Goal: Task Accomplishment & Management: Complete application form

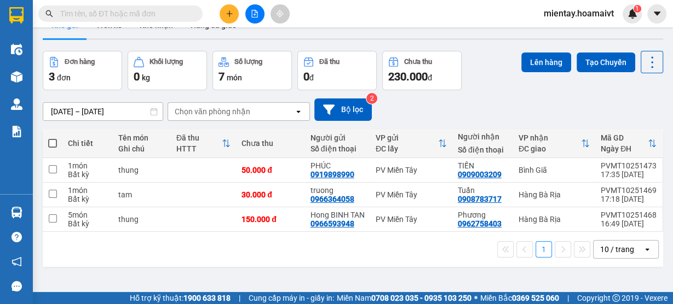
scroll to position [50, 0]
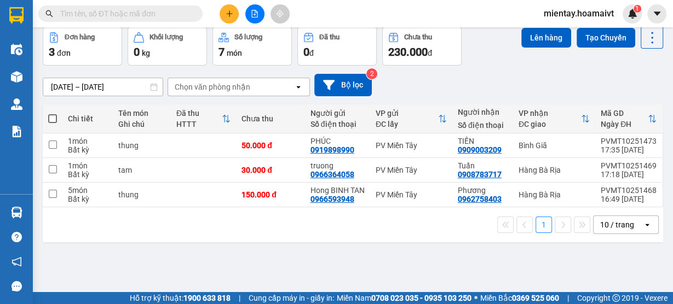
click at [617, 231] on div "10 / trang" at bounding box center [617, 225] width 34 height 11
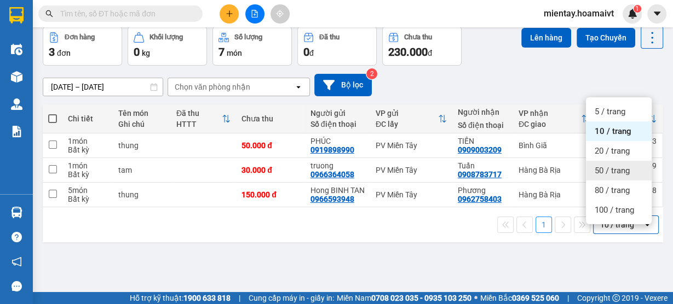
click at [623, 167] on span "50 / trang" at bounding box center [612, 170] width 35 height 11
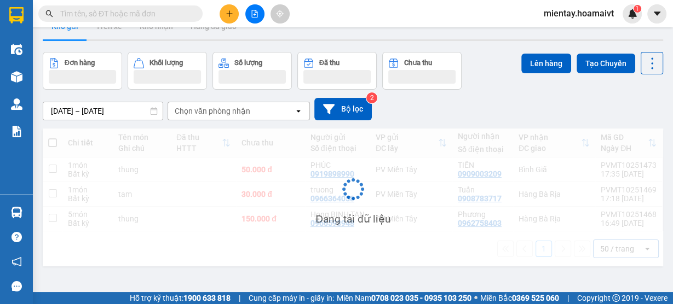
scroll to position [0, 0]
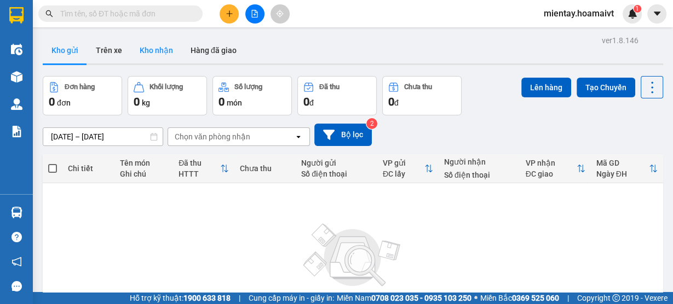
click at [177, 50] on button "Kho nhận" at bounding box center [156, 50] width 51 height 26
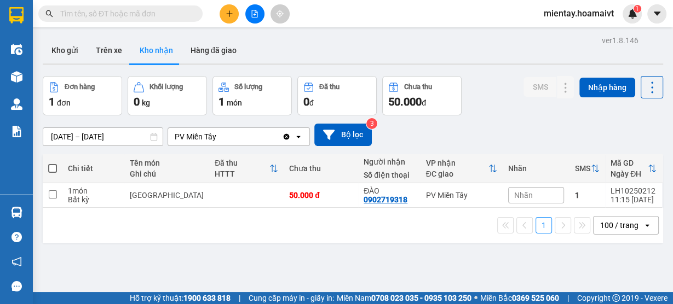
click at [607, 227] on div "100 / trang" at bounding box center [619, 225] width 38 height 11
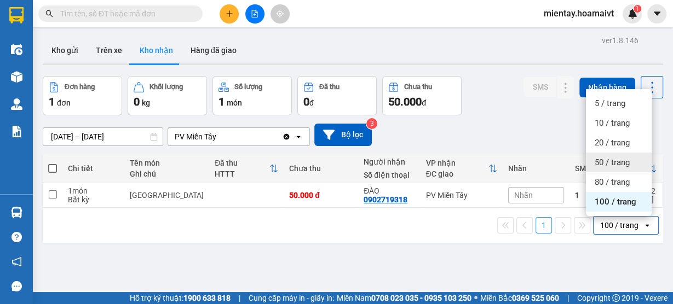
click at [616, 168] on span "50 / trang" at bounding box center [612, 162] width 35 height 11
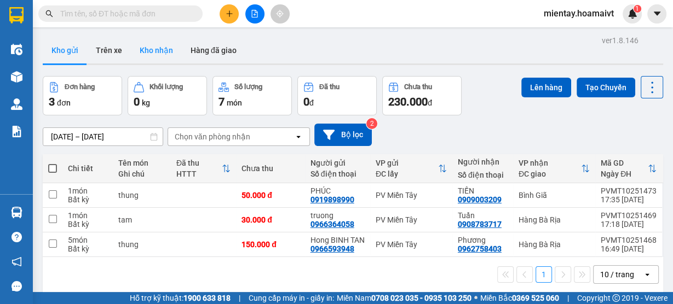
click at [162, 51] on button "Kho nhận" at bounding box center [156, 50] width 51 height 26
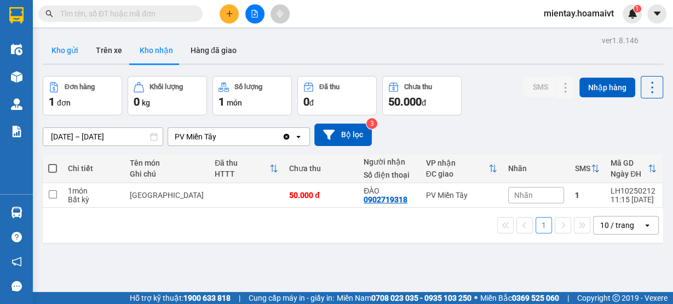
click at [66, 46] on button "Kho gửi" at bounding box center [65, 50] width 44 height 26
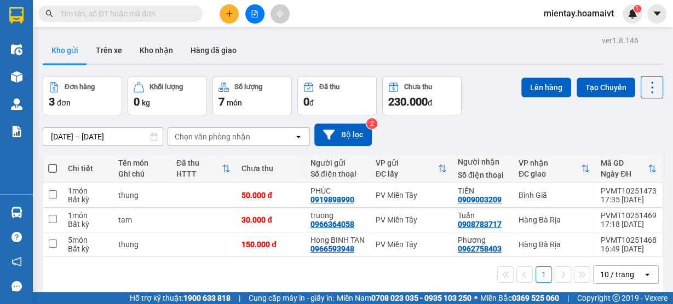
scroll to position [50, 0]
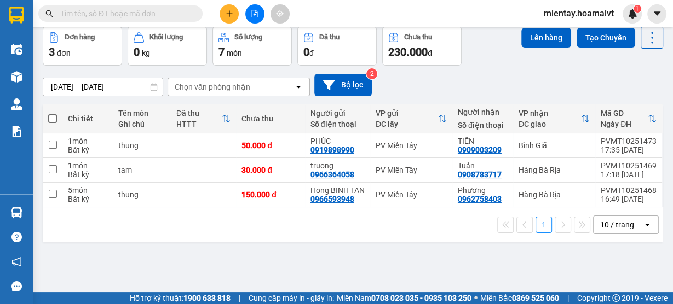
click at [604, 231] on div "10 / trang" at bounding box center [617, 225] width 34 height 11
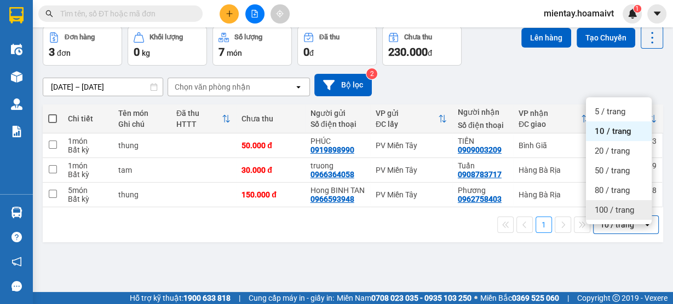
click at [603, 205] on span "100 / trang" at bounding box center [614, 210] width 39 height 11
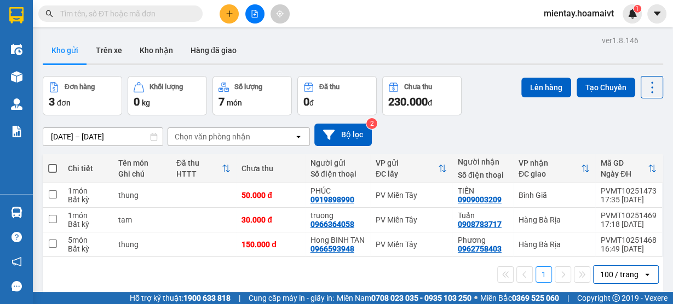
scroll to position [0, 0]
click at [153, 43] on button "Kho nhận" at bounding box center [156, 50] width 51 height 26
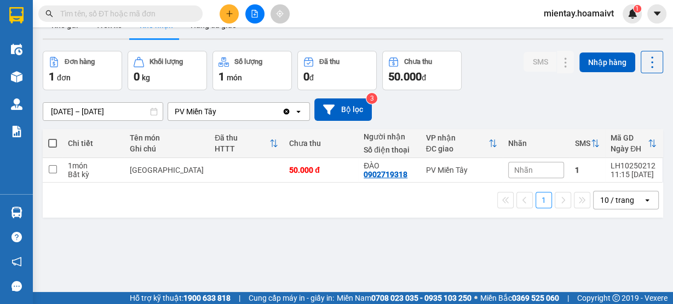
scroll to position [50, 0]
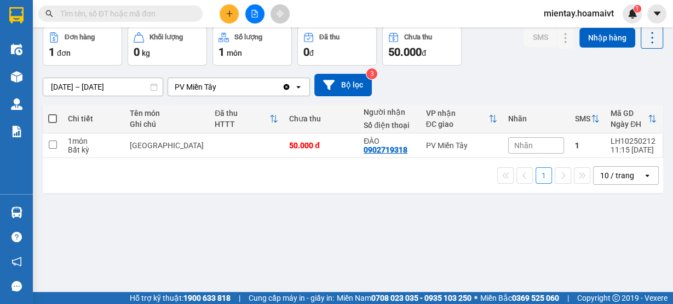
click at [614, 177] on div "10 / trang" at bounding box center [617, 175] width 34 height 11
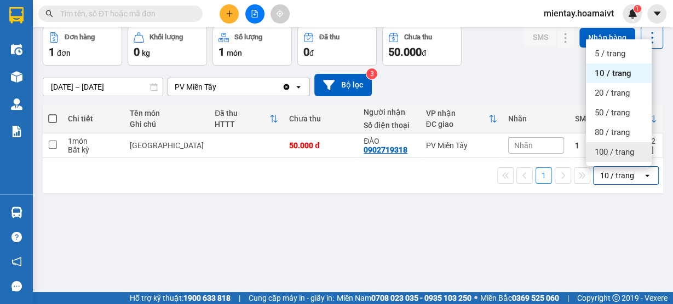
click at [617, 153] on span "100 / trang" at bounding box center [614, 152] width 39 height 11
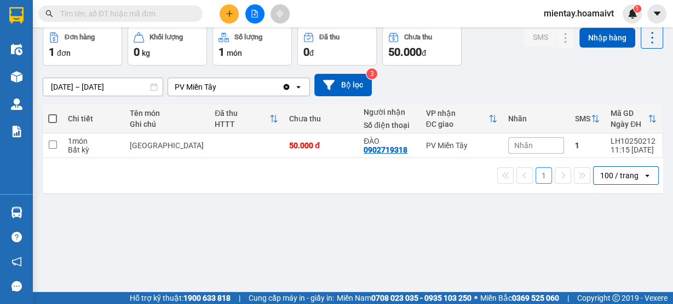
scroll to position [0, 0]
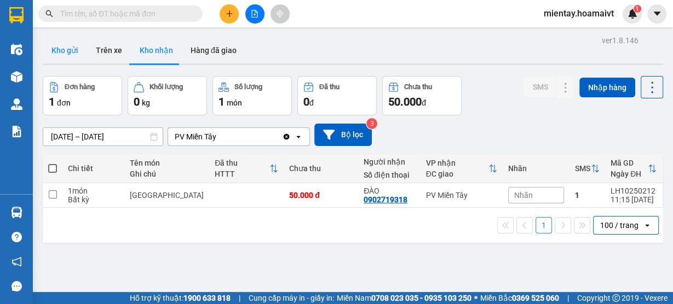
click at [58, 43] on button "Kho gửi" at bounding box center [65, 50] width 44 height 26
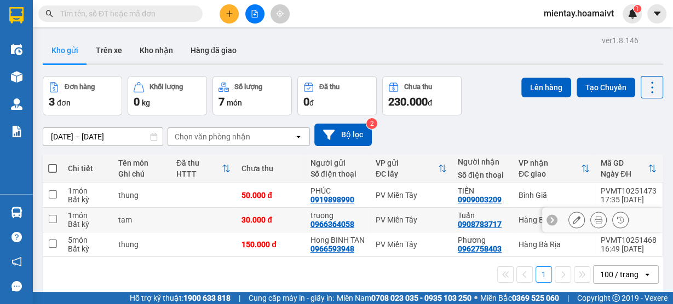
click at [288, 223] on div "30.000 đ" at bounding box center [270, 220] width 58 height 9
checkbox input "true"
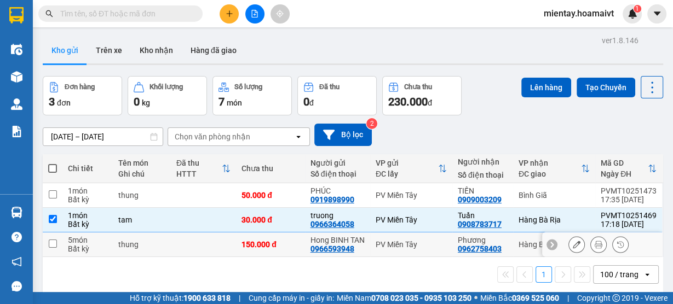
click at [292, 257] on td "150.000 đ" at bounding box center [270, 245] width 69 height 25
checkbox input "true"
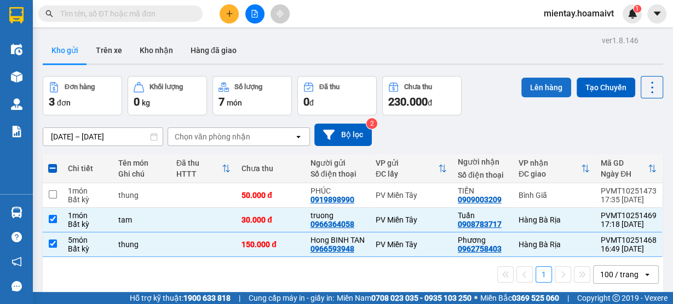
click at [527, 87] on button "Lên hàng" at bounding box center [546, 88] width 50 height 20
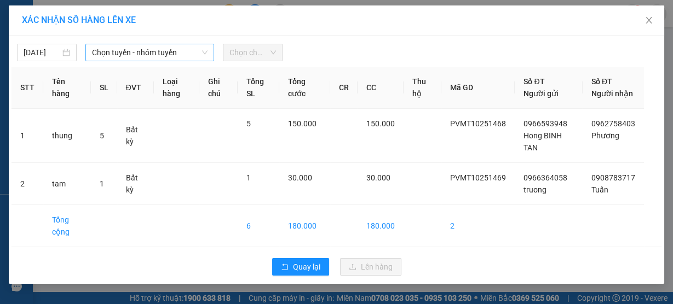
click at [114, 54] on span "Chọn tuyến - nhóm tuyến" at bounding box center [150, 52] width 116 height 16
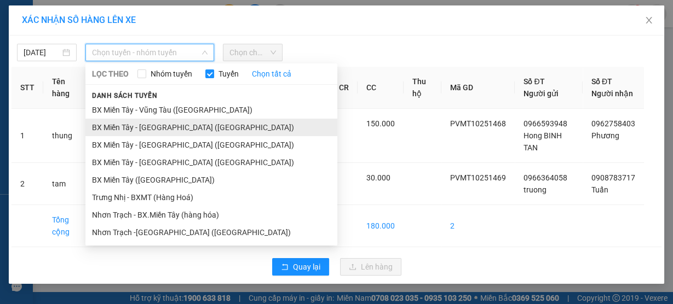
click at [168, 133] on li "BX Miền Tây - Bà Rịa (Hàng Hóa)" at bounding box center [211, 128] width 252 height 18
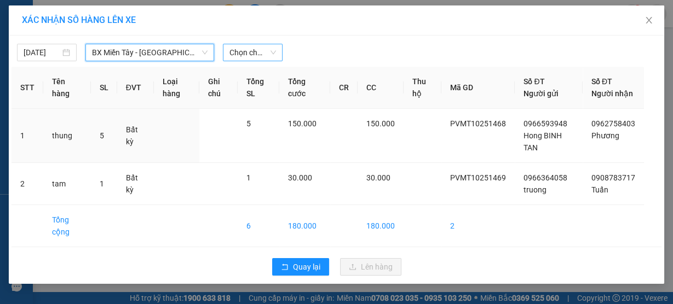
click at [239, 54] on span "Chọn chuyến" at bounding box center [252, 52] width 47 height 16
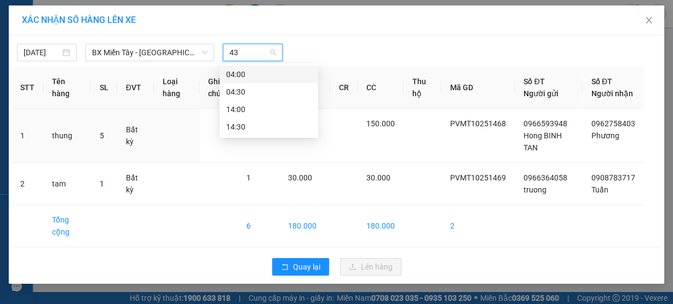
type input "430"
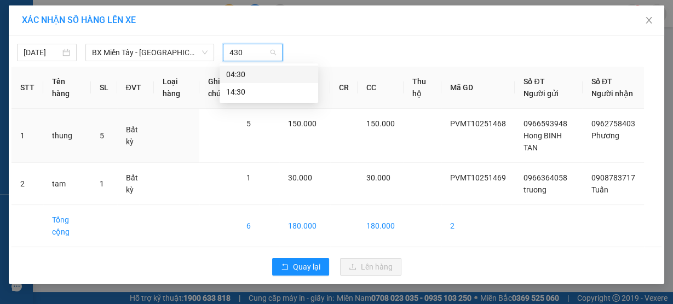
click at [246, 82] on div "04:30" at bounding box center [269, 75] width 99 height 18
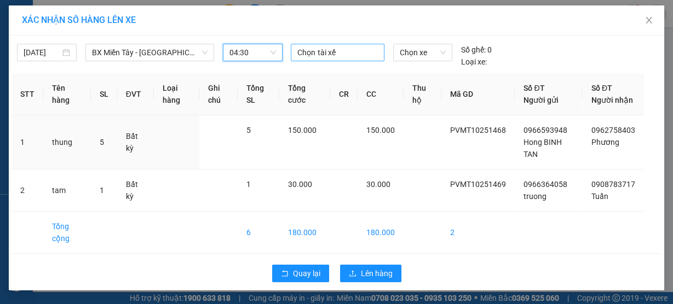
click at [319, 52] on div at bounding box center [337, 52] width 88 height 13
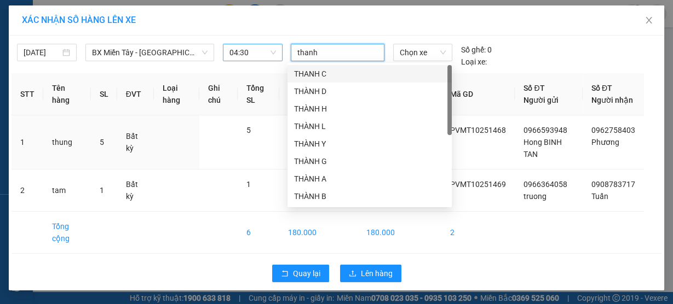
type input "thanh e"
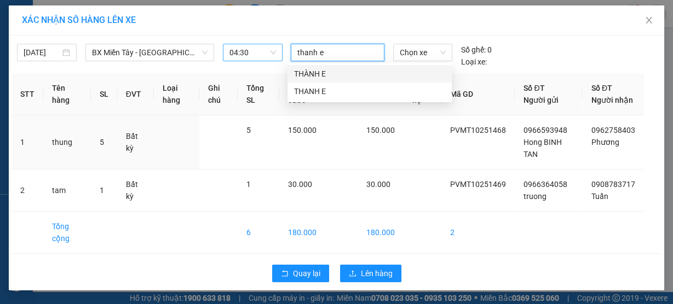
click at [331, 72] on div "THÀNH E" at bounding box center [369, 74] width 151 height 12
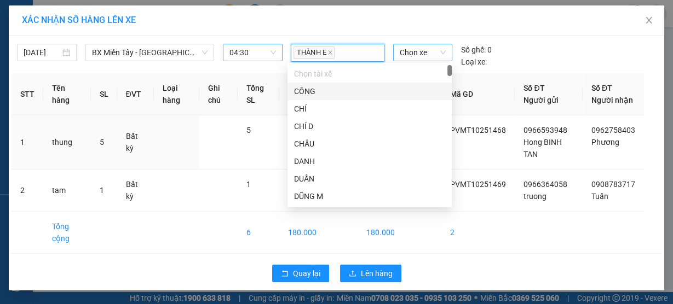
click at [427, 57] on span "Chọn xe" at bounding box center [423, 52] width 46 height 16
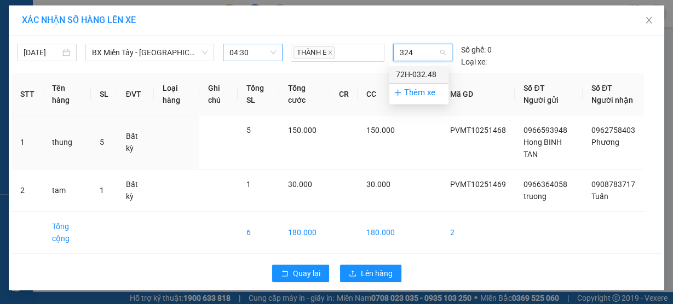
type input "3248"
click at [431, 76] on div "72H-032.48" at bounding box center [419, 74] width 46 height 12
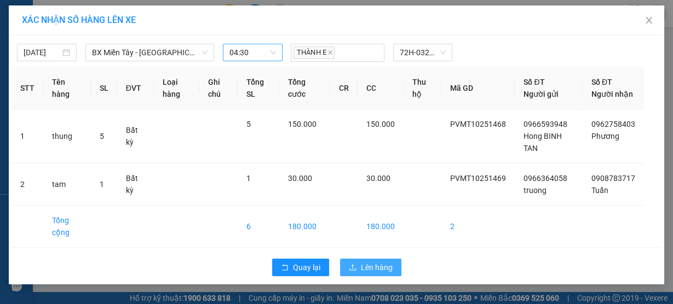
click at [371, 274] on span "Lên hàng" at bounding box center [377, 268] width 32 height 12
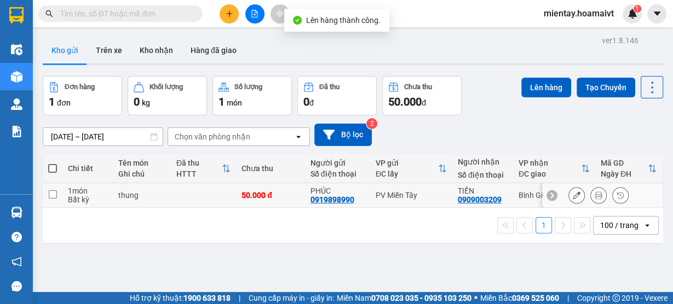
click at [253, 195] on div "50.000 đ" at bounding box center [270, 195] width 58 height 9
checkbox input "true"
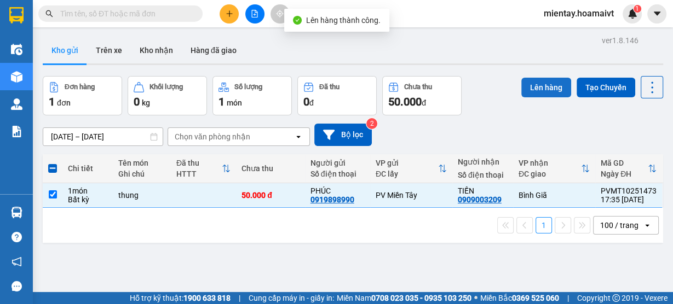
click at [533, 82] on button "Lên hàng" at bounding box center [546, 88] width 50 height 20
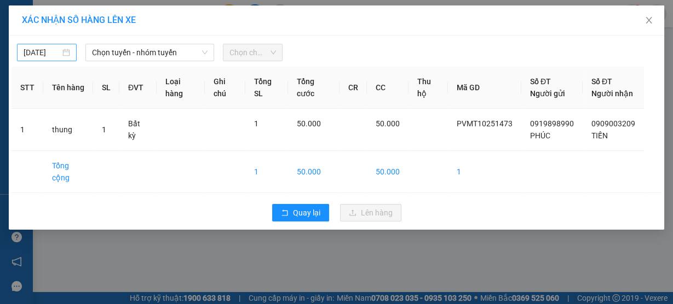
click at [37, 55] on input "11/10/2025" at bounding box center [42, 53] width 37 height 12
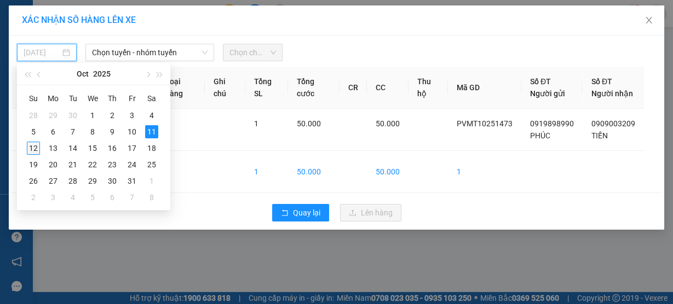
click at [34, 145] on div "12" at bounding box center [33, 148] width 13 height 13
type input "12/10/2025"
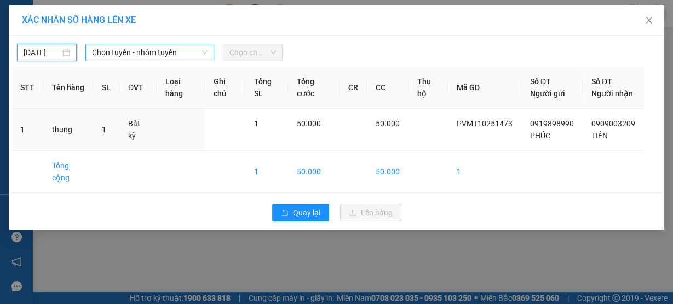
click at [152, 45] on span "Chọn tuyến - nhóm tuyến" at bounding box center [150, 52] width 116 height 16
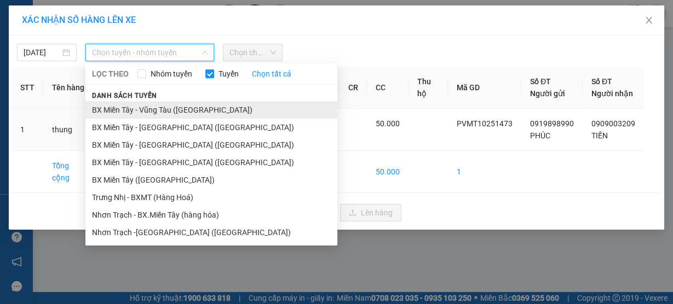
click at [160, 113] on li "BX Miền Tây - Vũng Tàu (Hàng Hóa)" at bounding box center [211, 110] width 252 height 18
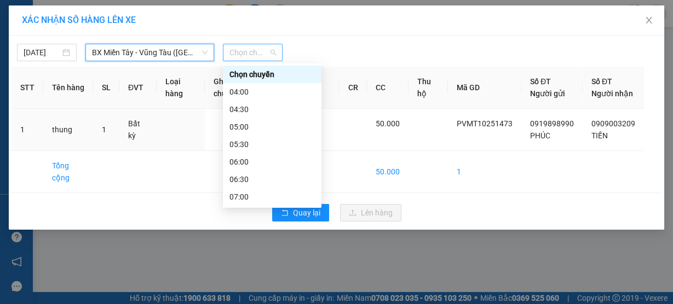
click at [245, 49] on span "Chọn chuyến" at bounding box center [252, 52] width 47 height 16
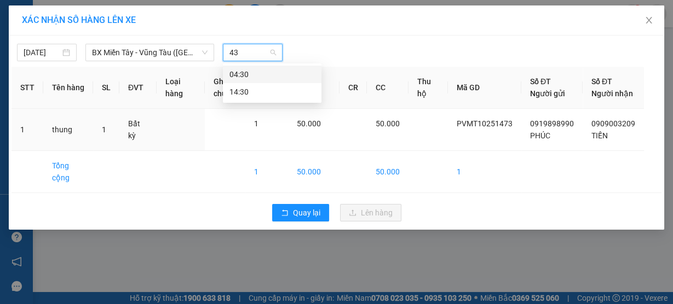
type input "430"
click at [244, 80] on div "04:30" at bounding box center [271, 74] width 85 height 12
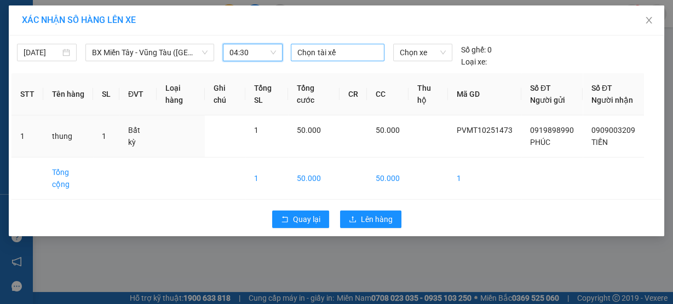
click at [317, 59] on div "Chọn tài xế" at bounding box center [337, 53] width 93 height 18
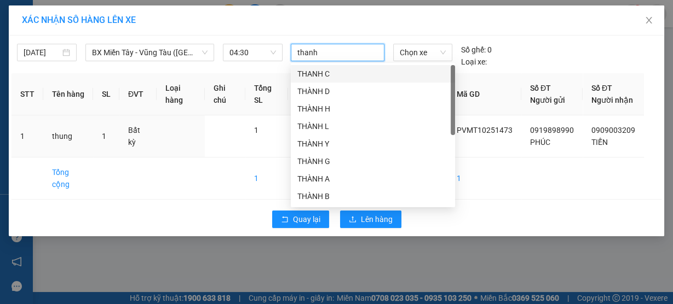
type input "thanh e"
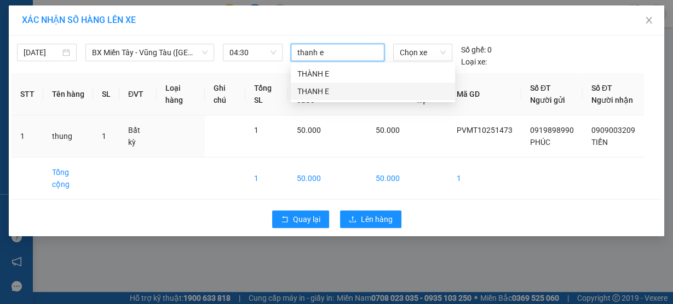
click at [320, 91] on div "THANH E" at bounding box center [372, 91] width 151 height 12
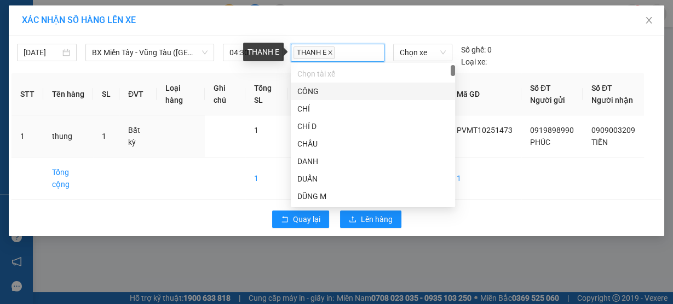
click at [327, 51] on icon "close" at bounding box center [329, 52] width 5 height 5
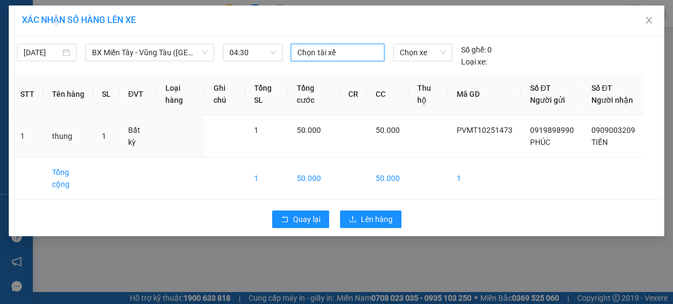
click at [333, 51] on div at bounding box center [337, 52] width 88 height 13
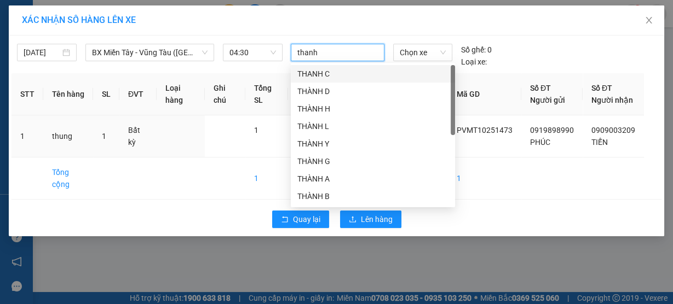
type input "thanh e"
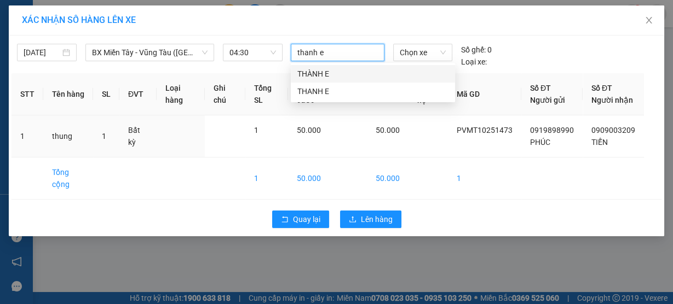
click at [333, 74] on div "THÀNH E" at bounding box center [372, 74] width 151 height 12
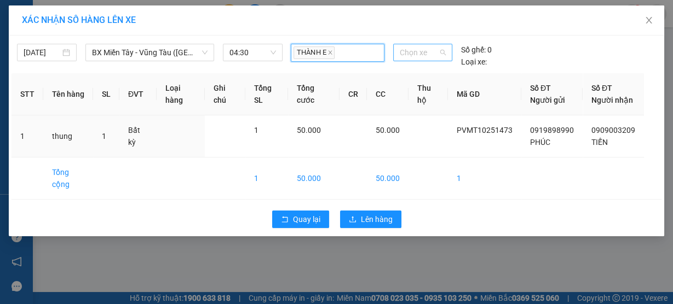
click at [408, 57] on span "Chọn xe" at bounding box center [423, 52] width 46 height 16
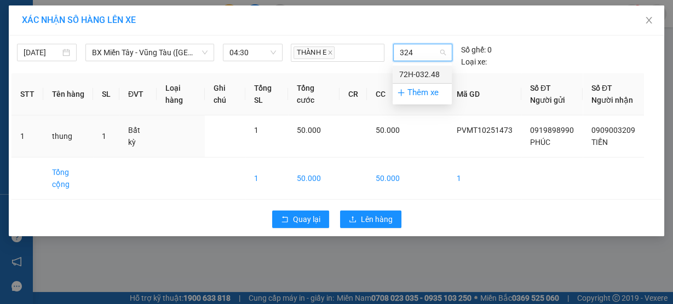
type input "3248"
click at [419, 78] on div "72H-032.48" at bounding box center [422, 74] width 46 height 12
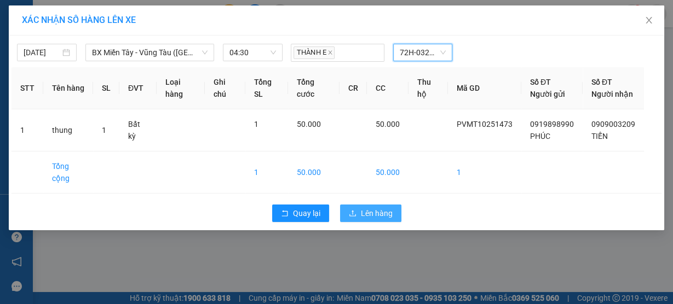
click at [386, 220] on span "Lên hàng" at bounding box center [377, 214] width 32 height 12
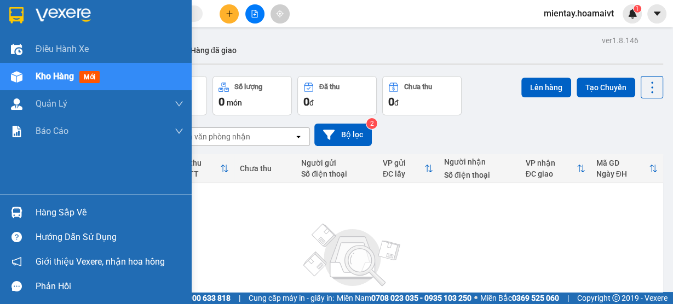
click at [49, 215] on div "Hàng sắp về" at bounding box center [110, 213] width 148 height 16
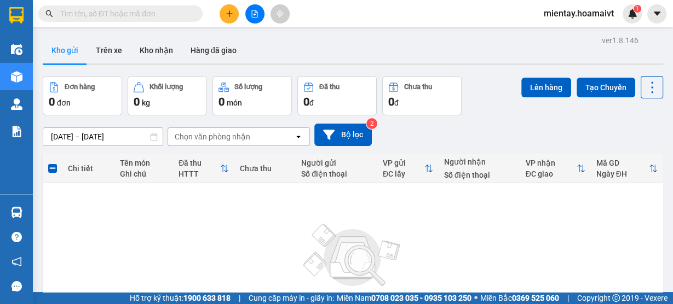
click at [427, 77] on section "Kết quả tìm kiếm ( 0 ) Bộ lọc Gửi 3 ngày gần nhất No Data mientay.hoamaivt 1 Đi…" at bounding box center [336, 152] width 673 height 304
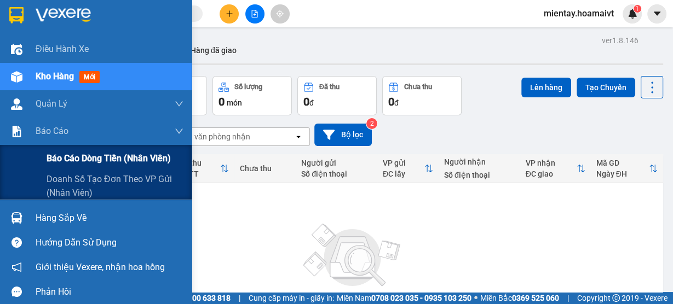
click at [82, 163] on span "Báo cáo dòng tiền (nhân viên)" at bounding box center [109, 159] width 124 height 14
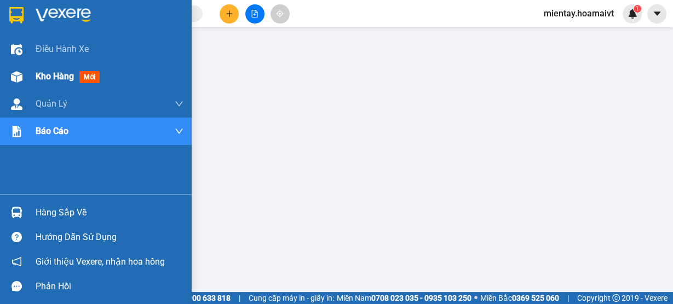
click at [42, 78] on span "Kho hàng" at bounding box center [55, 76] width 38 height 10
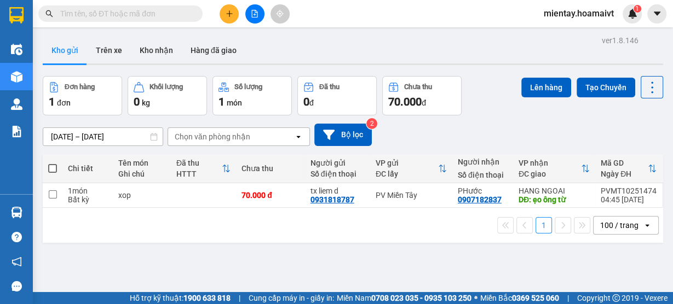
click at [232, 6] on button at bounding box center [229, 13] width 19 height 19
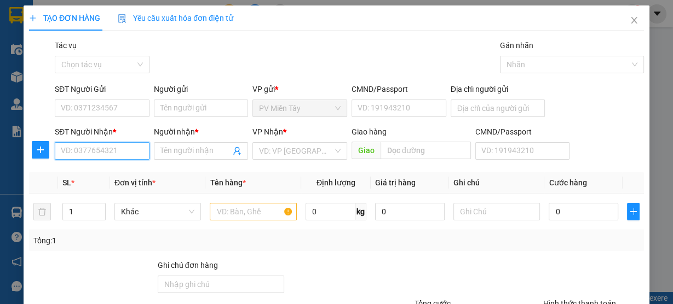
click at [111, 149] on input "SĐT Người Nhận *" at bounding box center [102, 151] width 95 height 18
type input "0918004222"
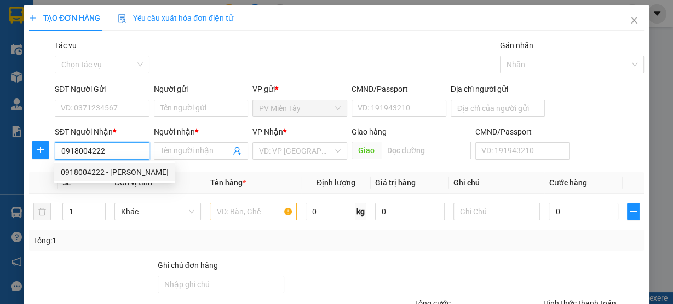
click at [102, 176] on div "0918004222 - C THẢO" at bounding box center [115, 172] width 108 height 12
type input "C THẢO"
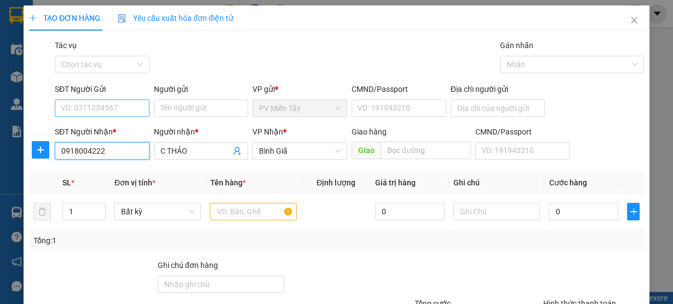
type input "0918004222"
click at [106, 108] on input "SĐT Người Gửi" at bounding box center [102, 109] width 95 height 18
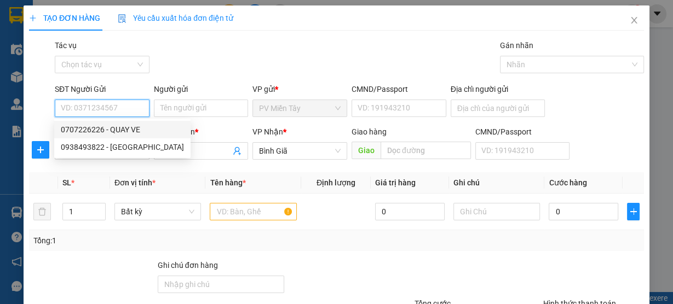
click at [111, 127] on div "0707226226 - QUAY VE" at bounding box center [122, 130] width 123 height 12
type input "0707226226"
type input "QUAY VE"
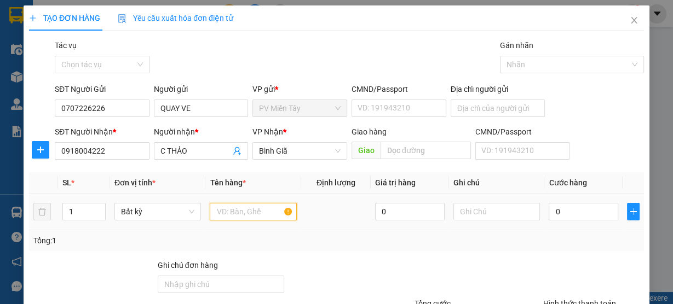
click at [234, 209] on input "text" at bounding box center [253, 212] width 87 height 18
type input "goi tien"
click at [296, 246] on div "Tổng: 1" at bounding box center [336, 241] width 606 height 12
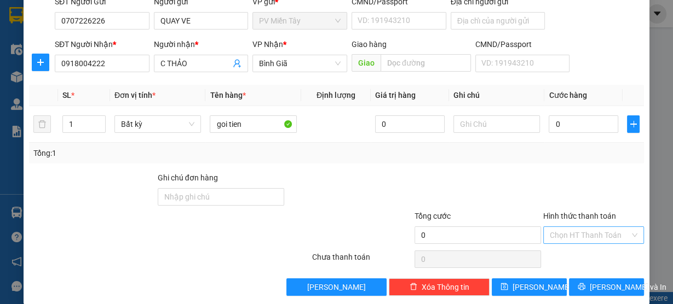
click at [550, 232] on input "Hình thức thanh toán" at bounding box center [590, 235] width 80 height 16
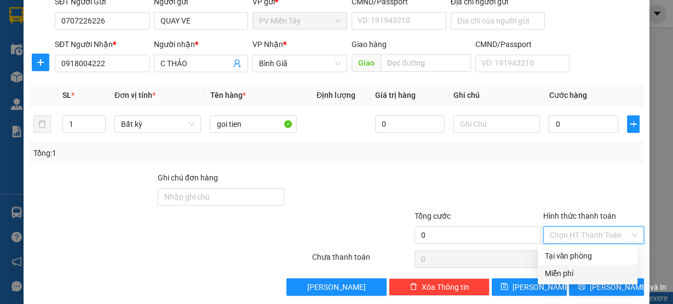
click at [560, 267] on div "Miễn phí" at bounding box center [588, 274] width 100 height 18
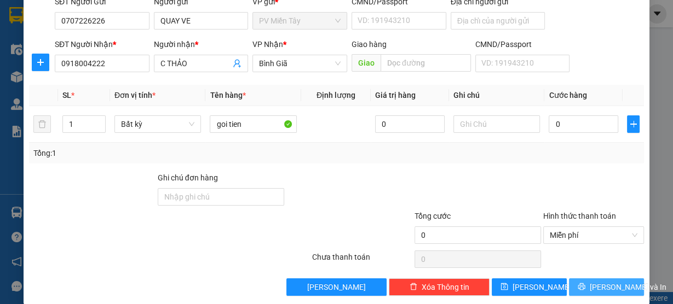
click at [596, 287] on span "Lưu và In" at bounding box center [628, 287] width 77 height 12
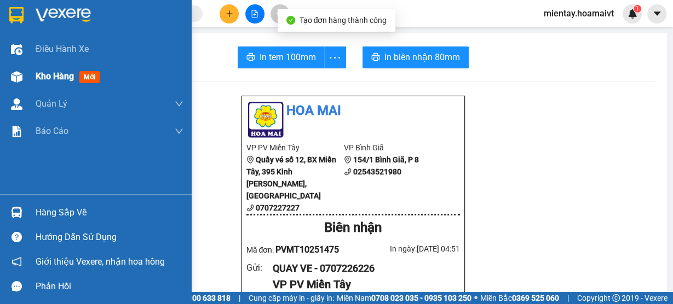
click at [59, 73] on span "Kho hàng" at bounding box center [55, 76] width 38 height 10
